Goal: Book appointment/travel/reservation

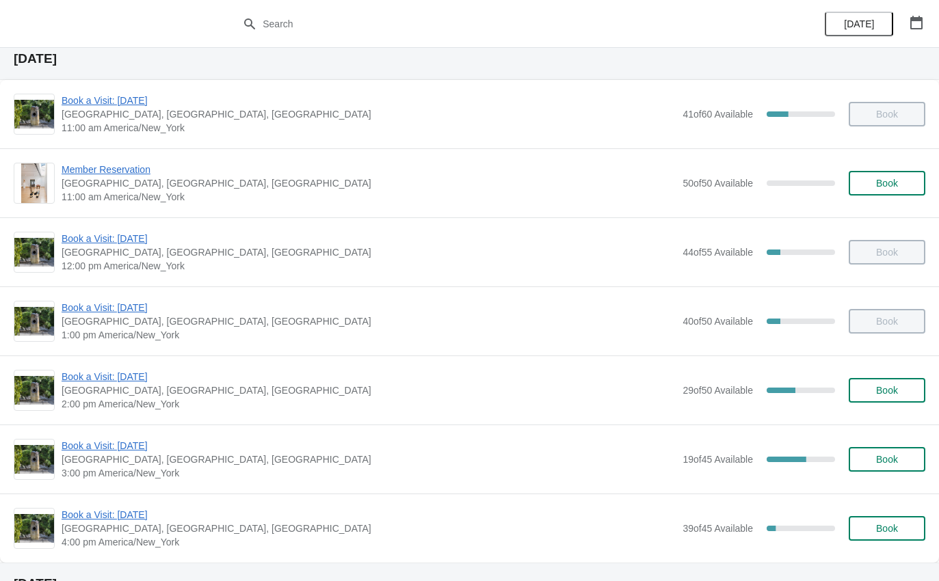
scroll to position [44, 0]
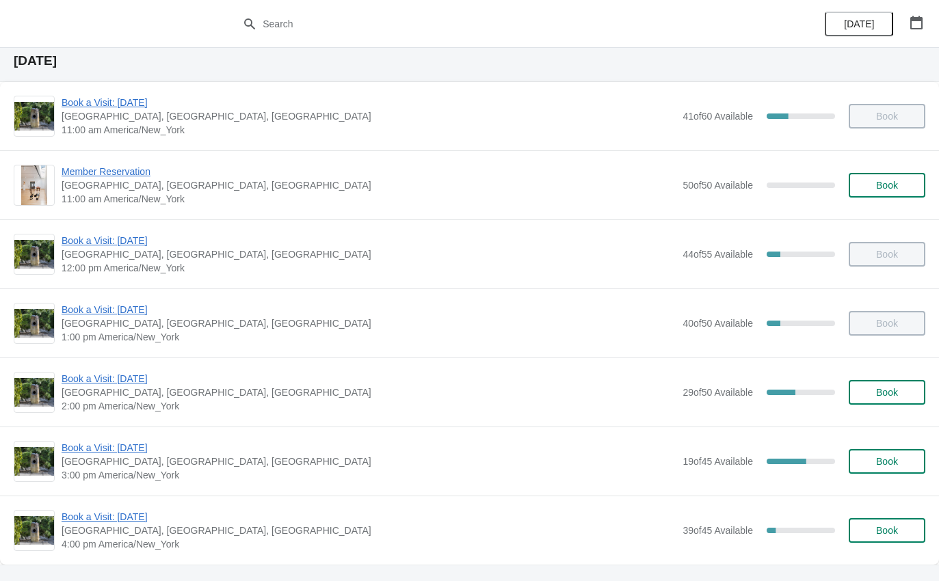
click at [144, 375] on span "Book a Visit: [DATE]" at bounding box center [369, 379] width 614 height 14
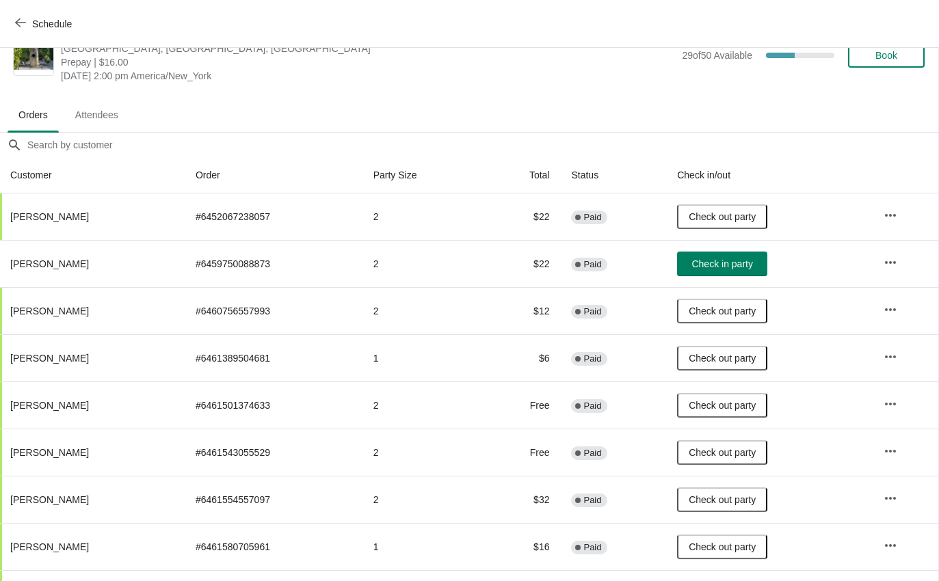
scroll to position [33, 1]
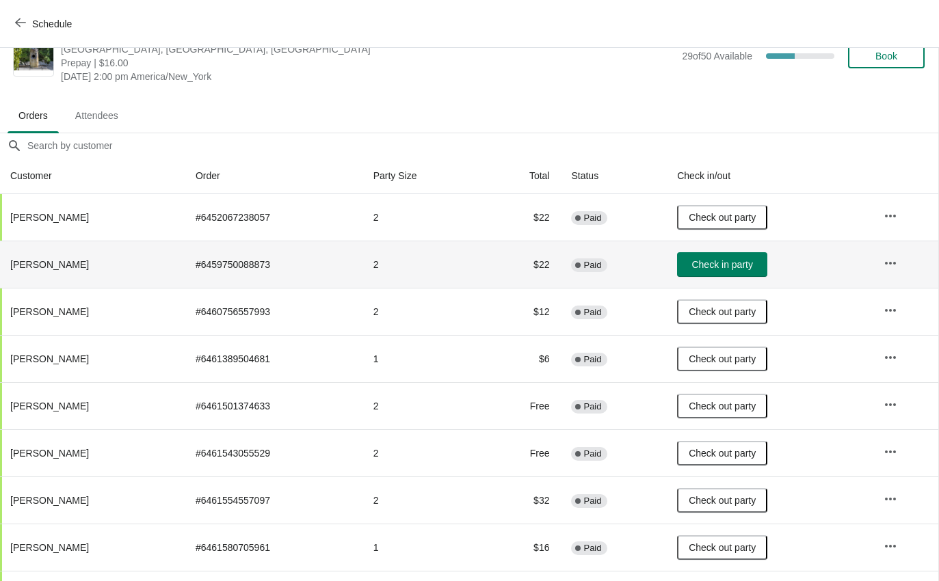
click at [761, 285] on td "Check in party" at bounding box center [769, 264] width 207 height 47
click at [747, 276] on button "Check in party" at bounding box center [722, 264] width 90 height 25
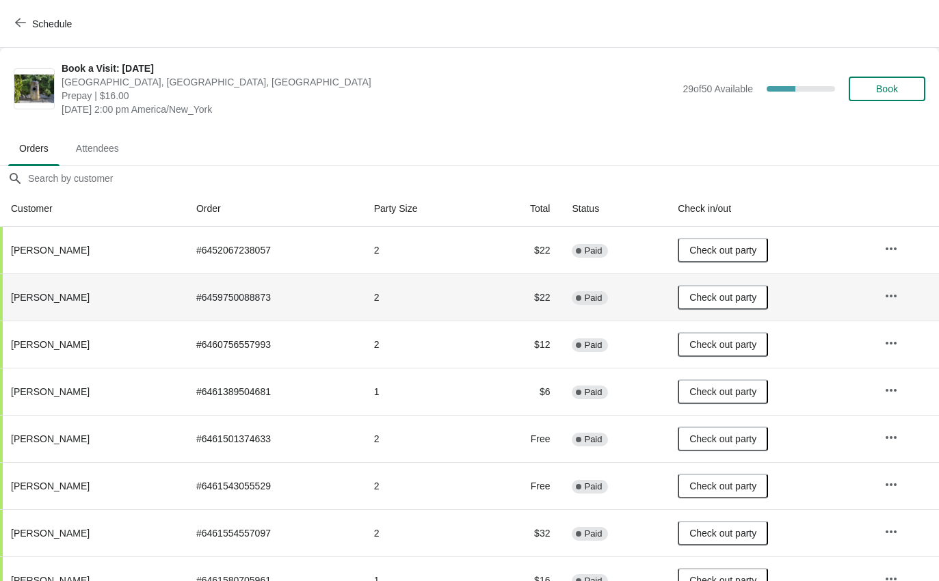
scroll to position [0, 0]
click at [27, 21] on span "Schedule" at bounding box center [45, 23] width 54 height 13
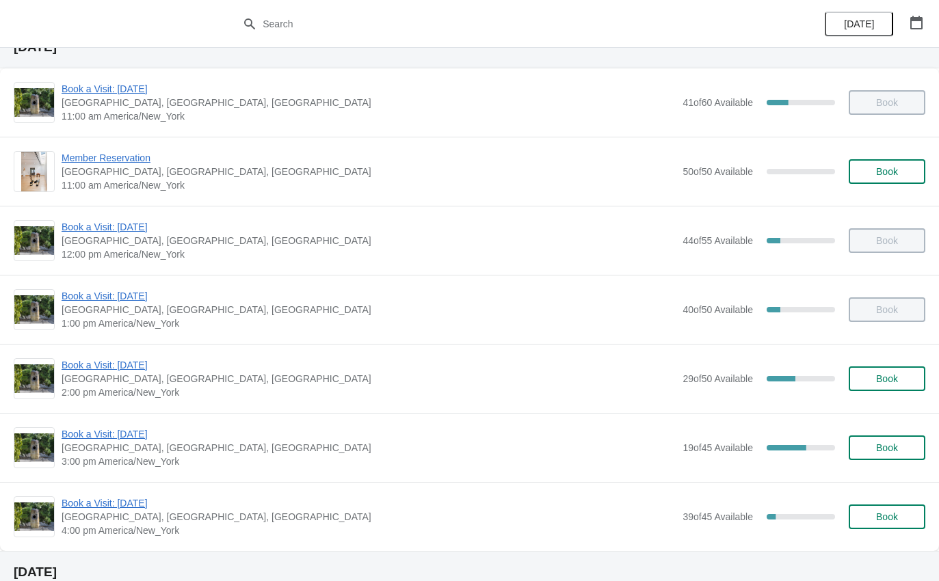
scroll to position [57, 0]
click at [147, 510] on span "Book a Visit: [DATE]" at bounding box center [369, 504] width 614 height 14
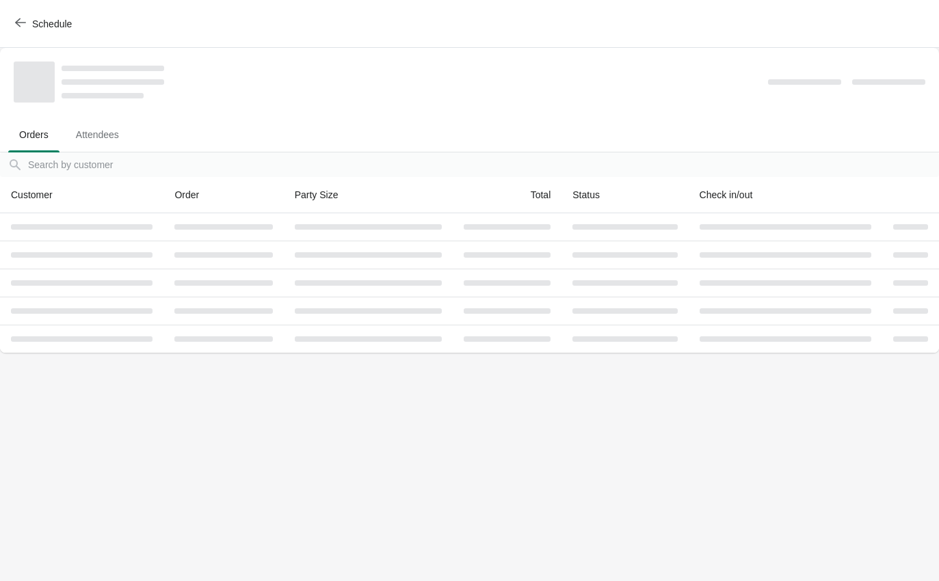
scroll to position [0, 0]
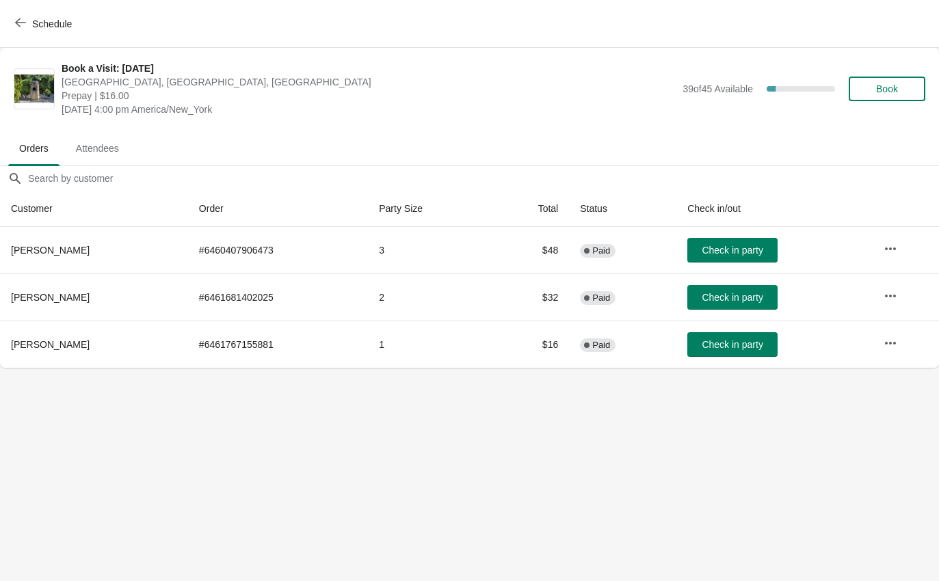
click at [80, 21] on button "Schedule" at bounding box center [45, 24] width 76 height 25
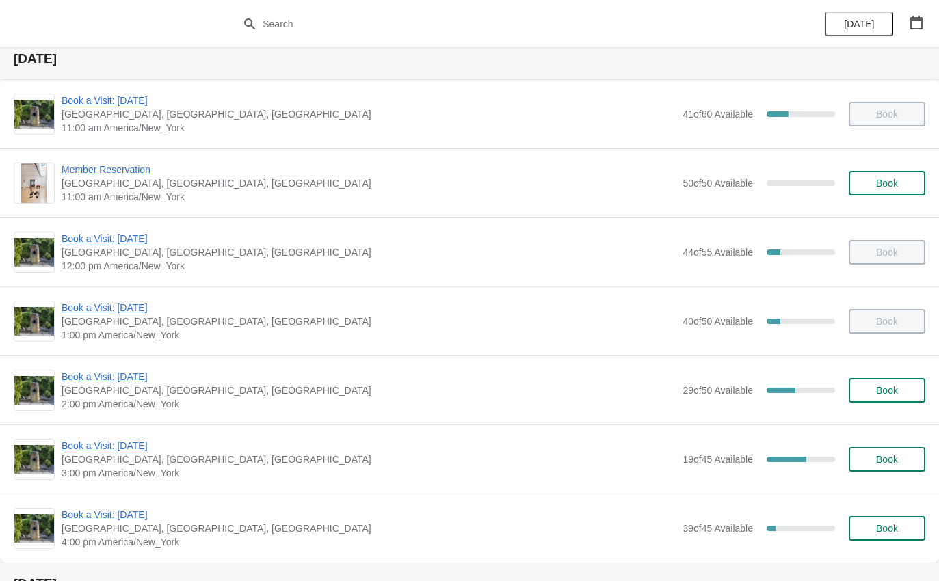
scroll to position [46, 0]
click at [167, 474] on span "3:00 pm America/New_York" at bounding box center [369, 474] width 614 height 14
click at [181, 451] on span "Book a Visit: [DATE]" at bounding box center [369, 447] width 614 height 14
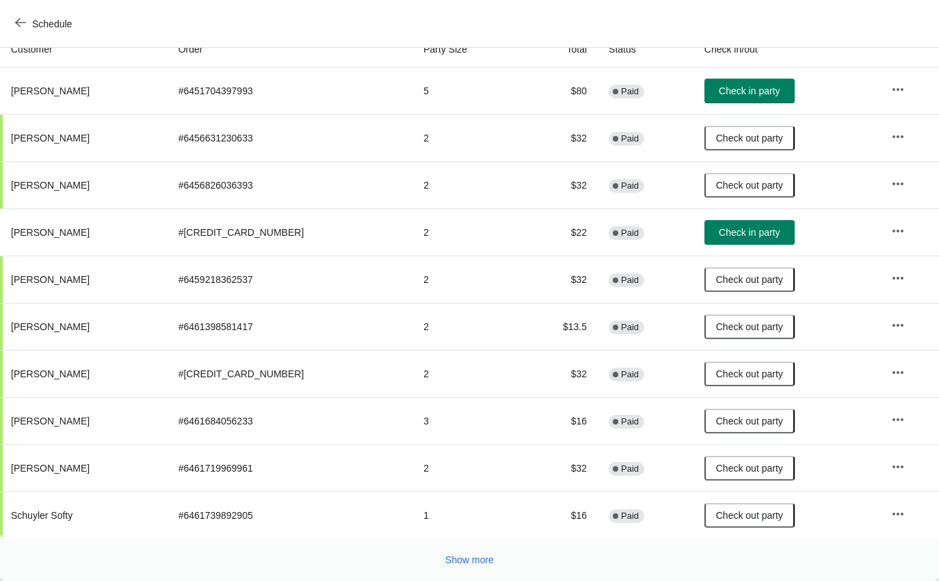
scroll to position [159, 0]
click at [454, 569] on button "Show more" at bounding box center [470, 560] width 60 height 25
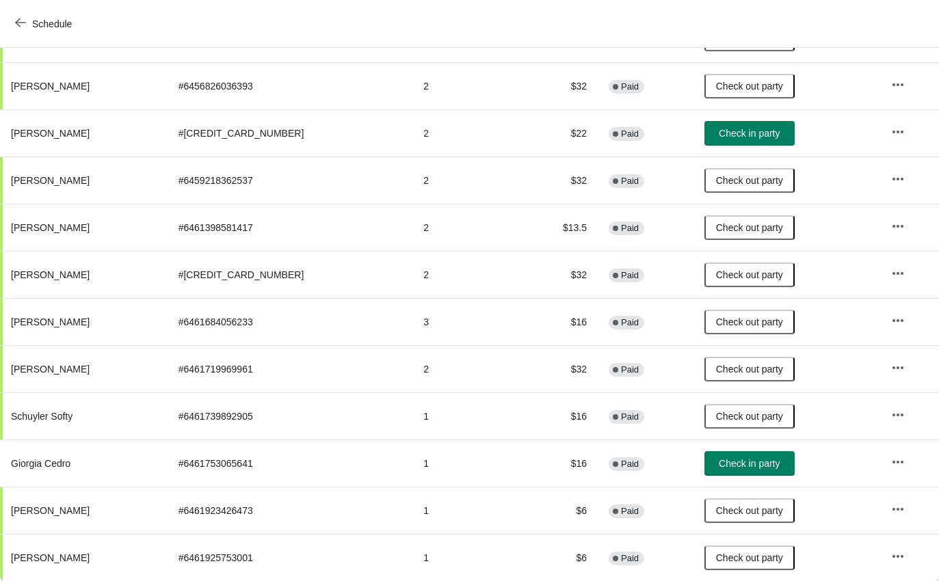
scroll to position [259, 0]
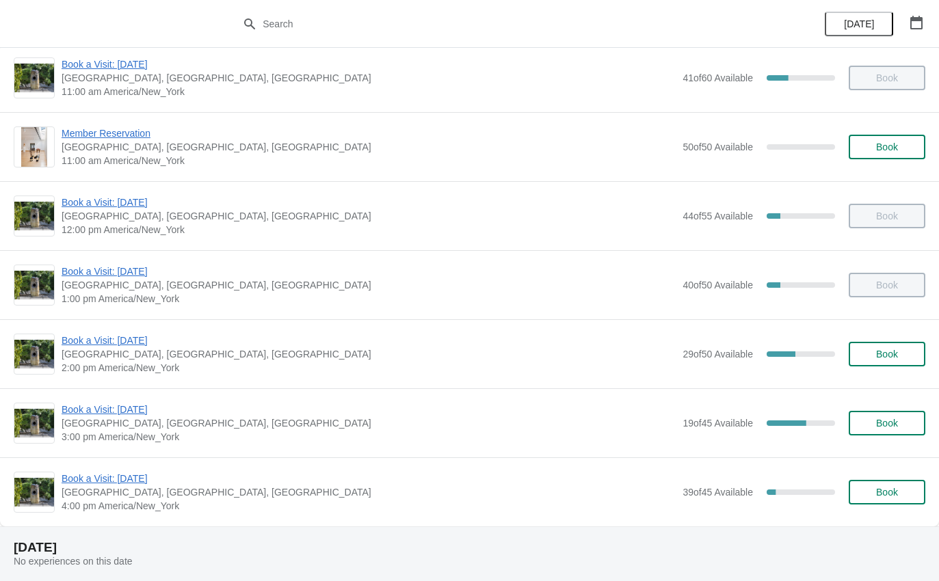
scroll to position [134, 0]
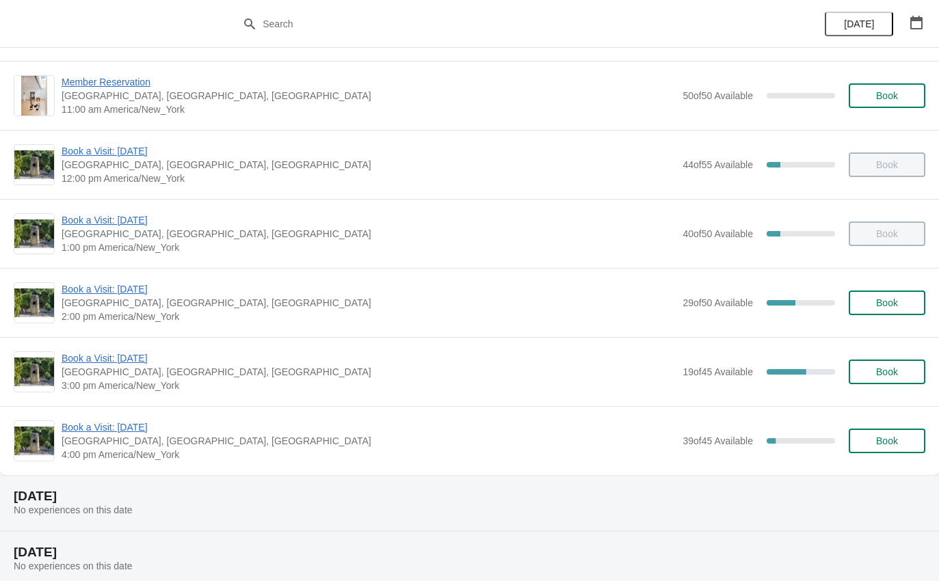
click at [124, 364] on span "Book a Visit: [DATE]" at bounding box center [369, 359] width 614 height 14
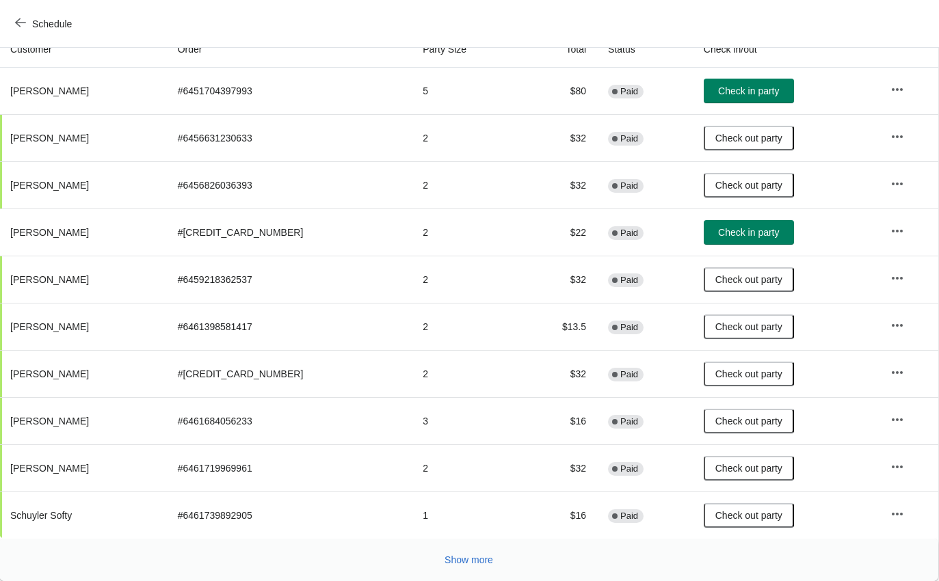
scroll to position [159, 1]
click at [469, 555] on span "Show more" at bounding box center [469, 560] width 49 height 11
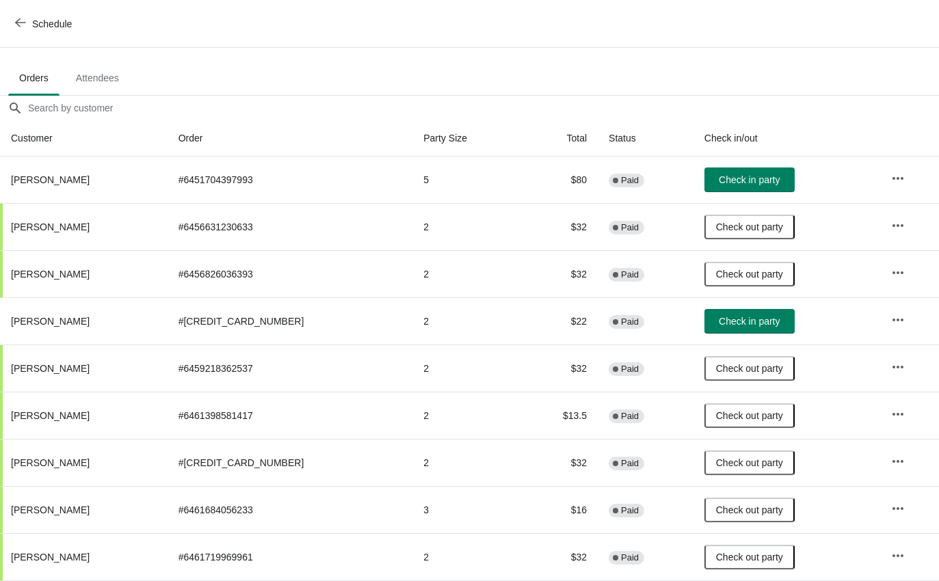
scroll to position [69, 0]
